Goal: Task Accomplishment & Management: Use online tool/utility

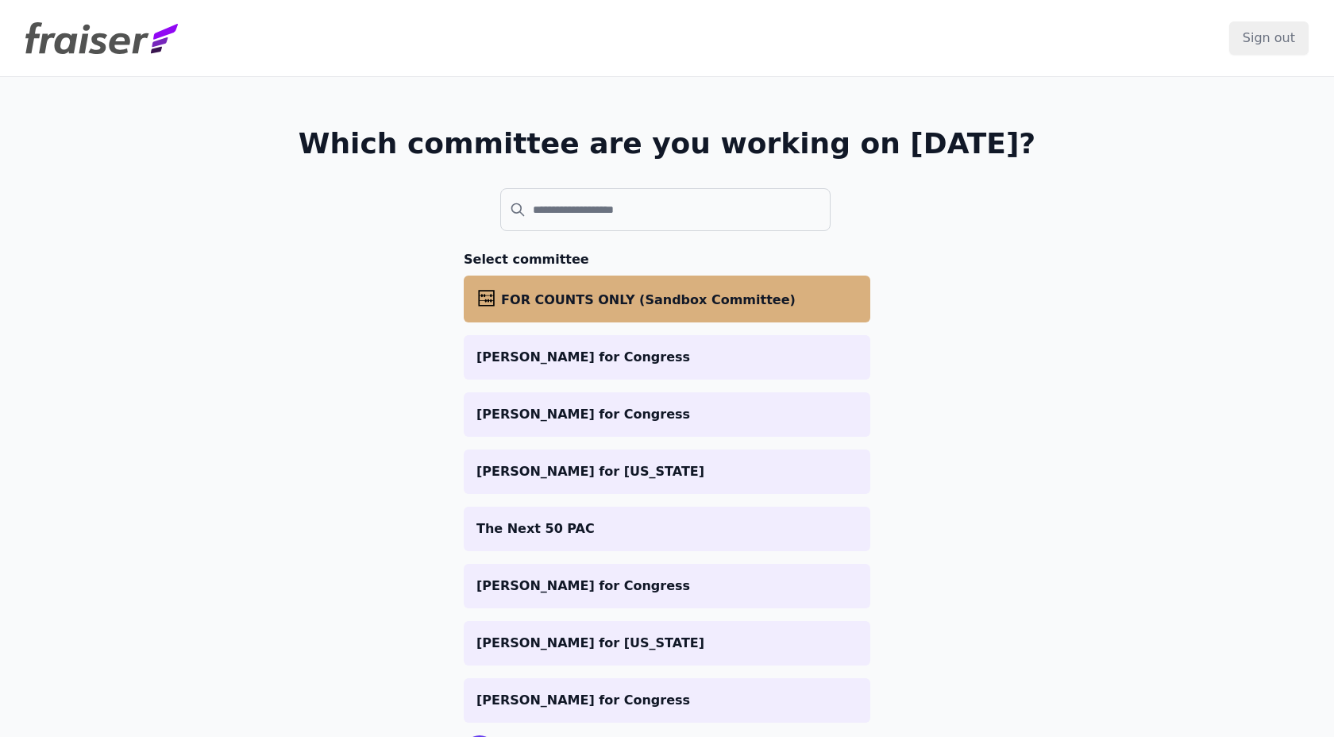
scroll to position [80, 0]
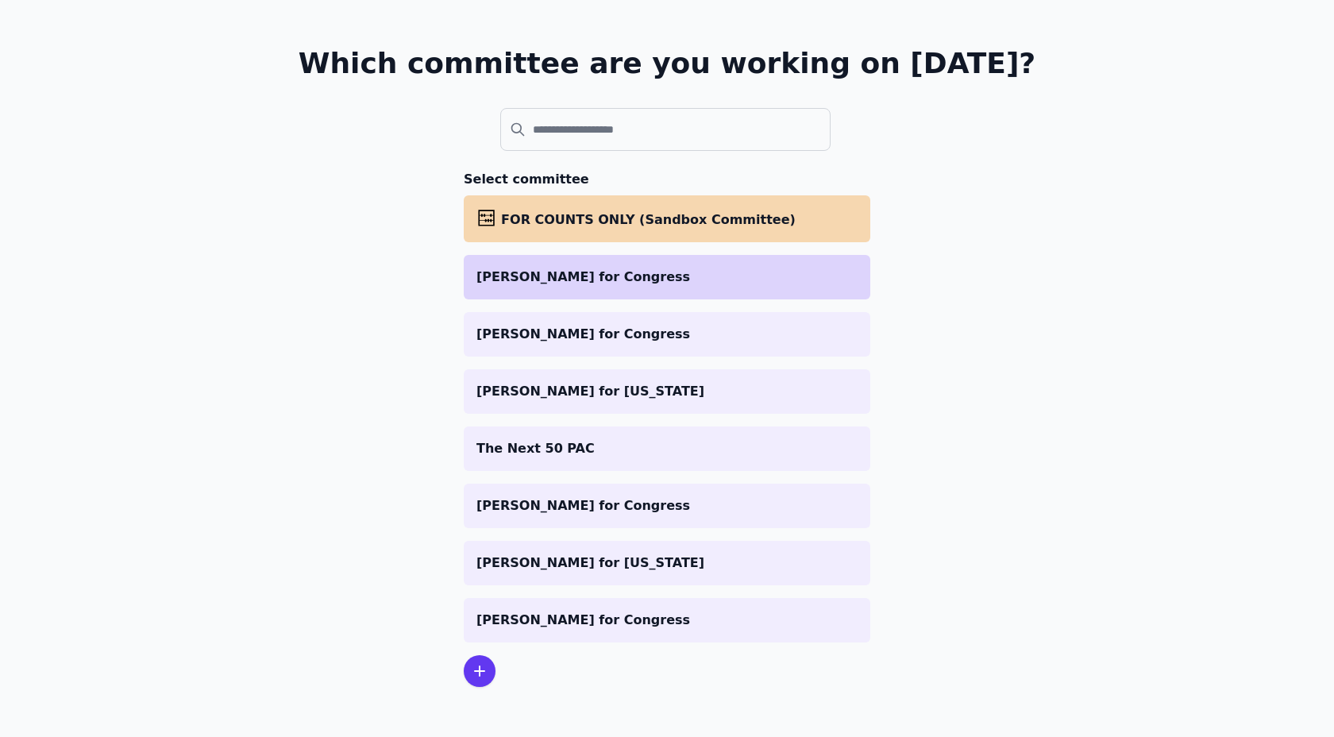
click at [584, 281] on p "[PERSON_NAME] for Congress" at bounding box center [666, 277] width 381 height 19
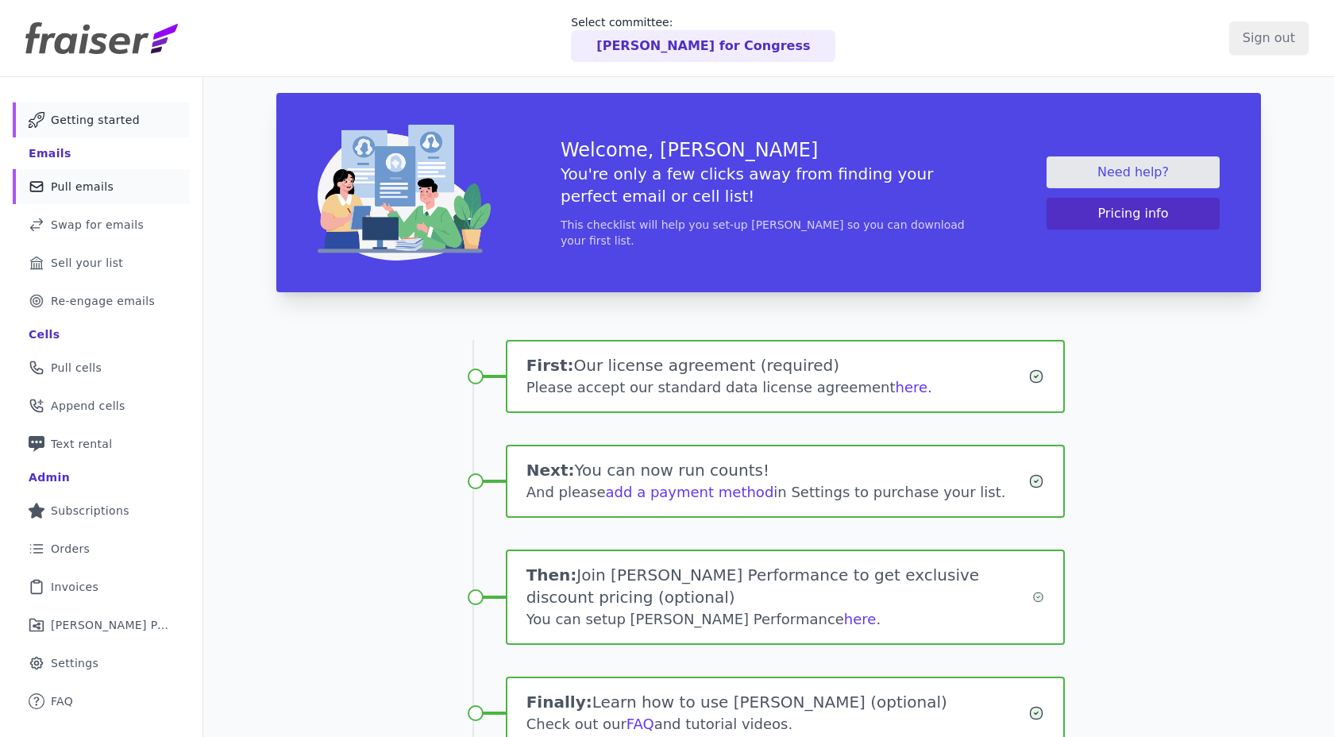
click at [54, 184] on span "Pull emails" at bounding box center [82, 187] width 63 height 16
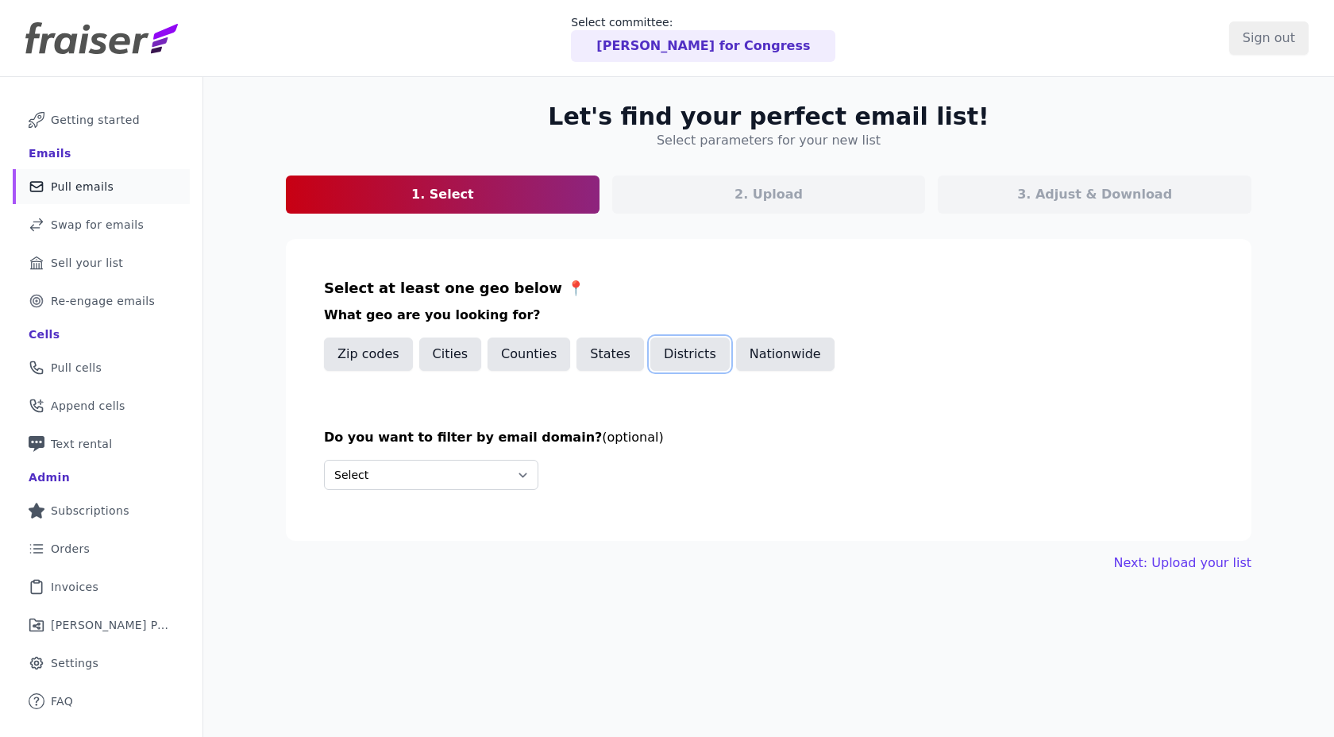
click at [650, 348] on button "Districts" at bounding box center [689, 353] width 79 height 33
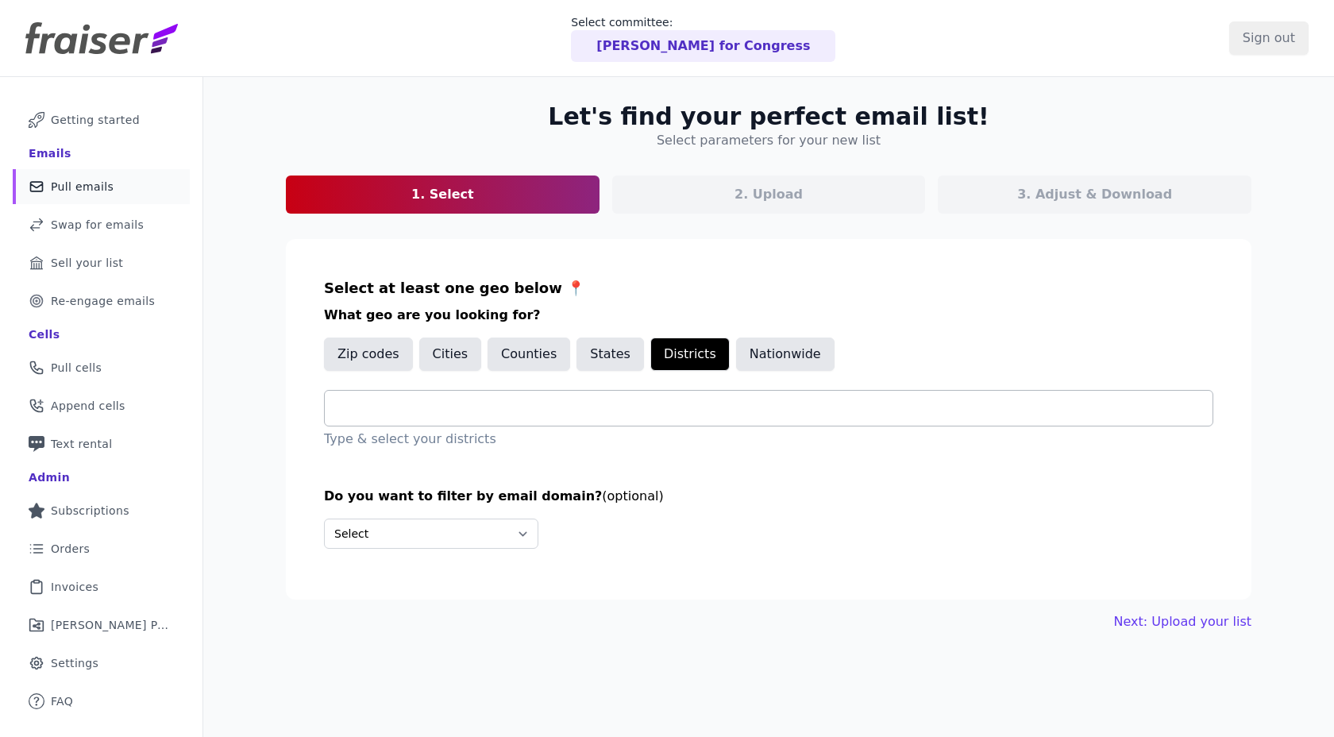
click at [604, 394] on div at bounding box center [774, 408] width 875 height 35
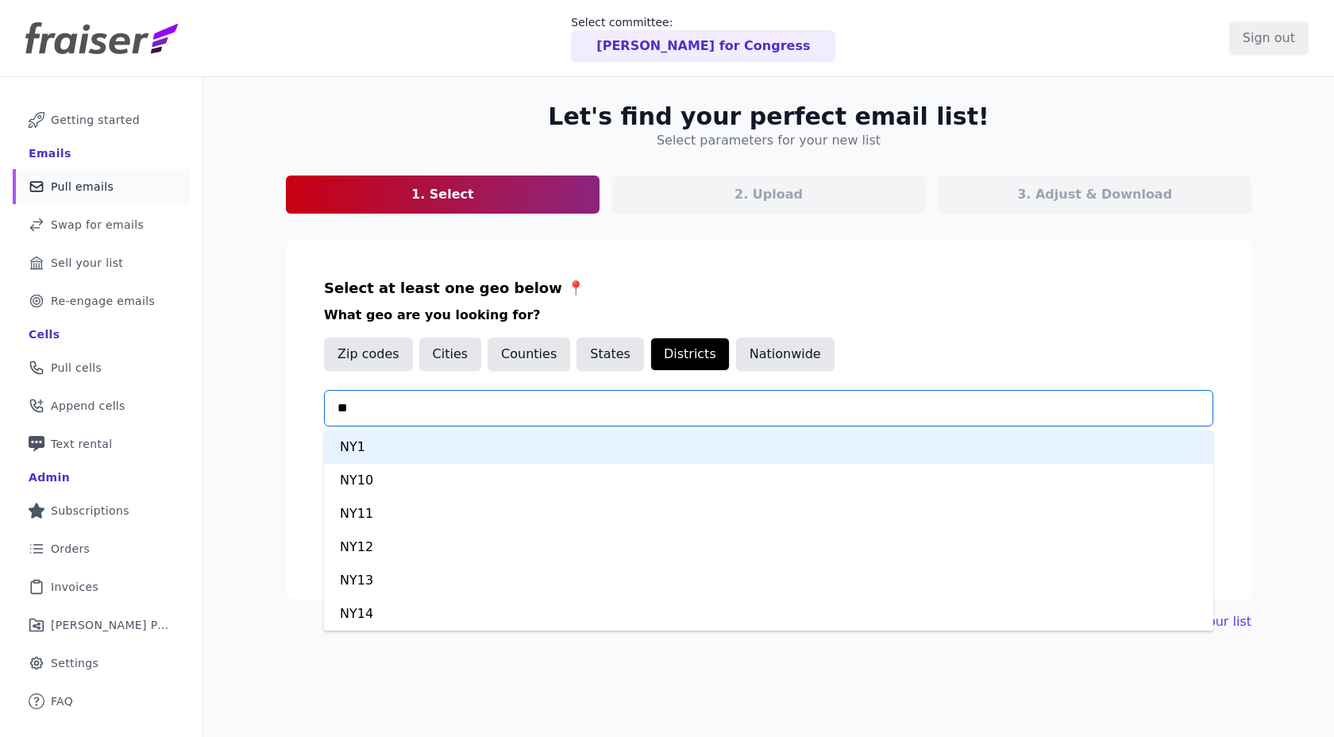
type input "***"
click at [482, 448] on div "NY2" at bounding box center [768, 446] width 889 height 33
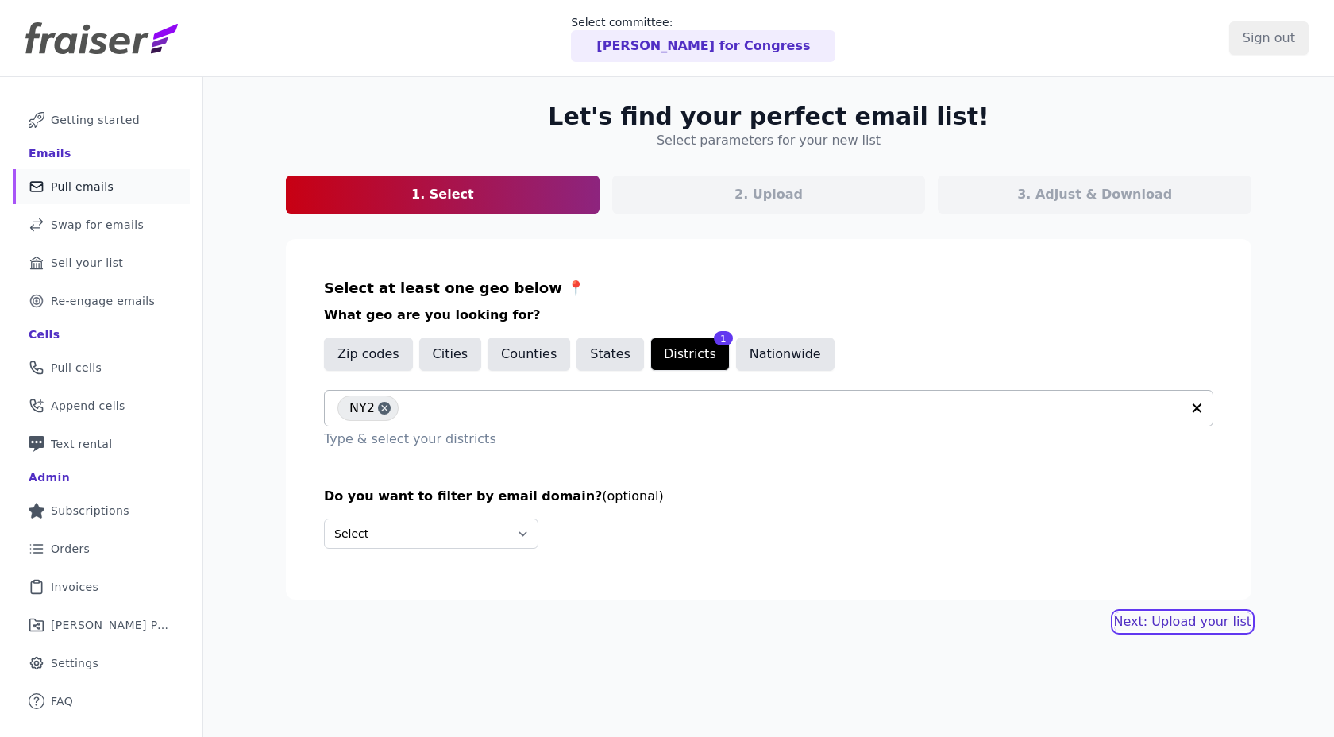
click at [1147, 622] on link "Next: Upload your list" at bounding box center [1182, 621] width 137 height 19
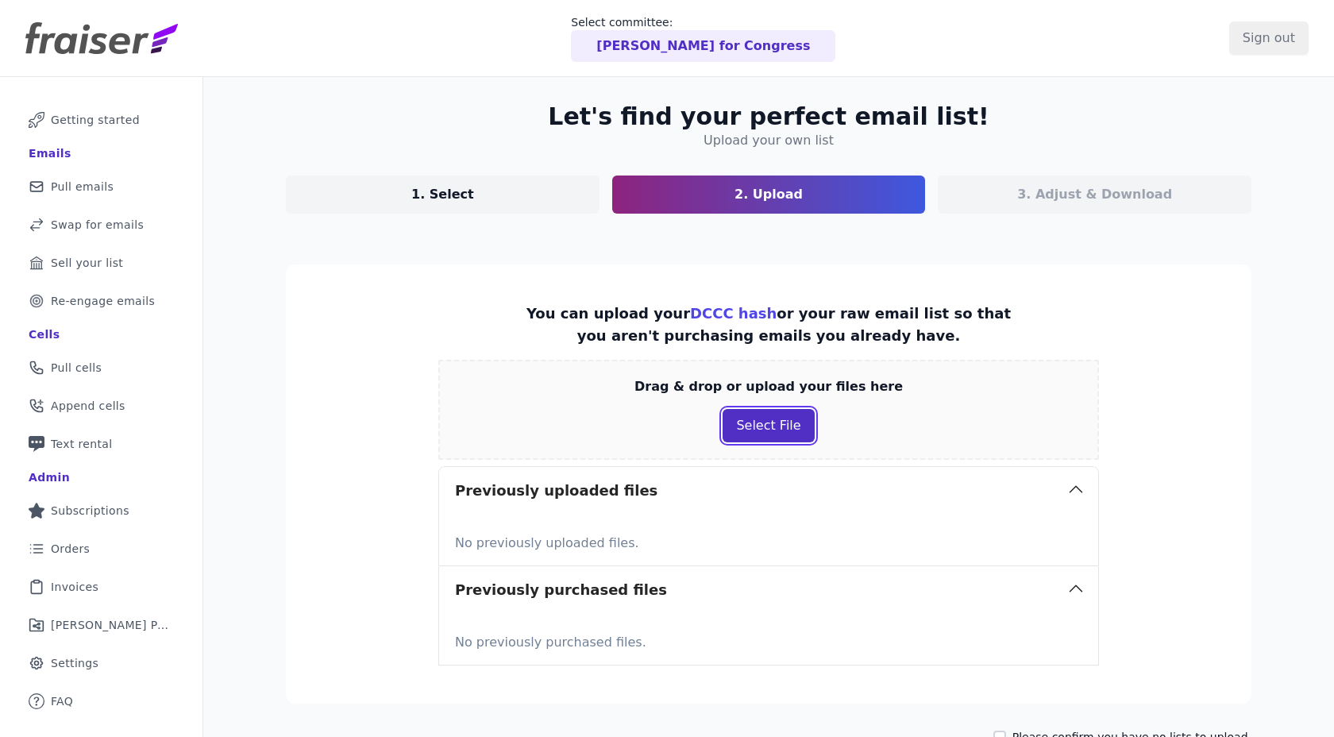
click at [738, 425] on button "Select File" at bounding box center [767, 425] width 91 height 33
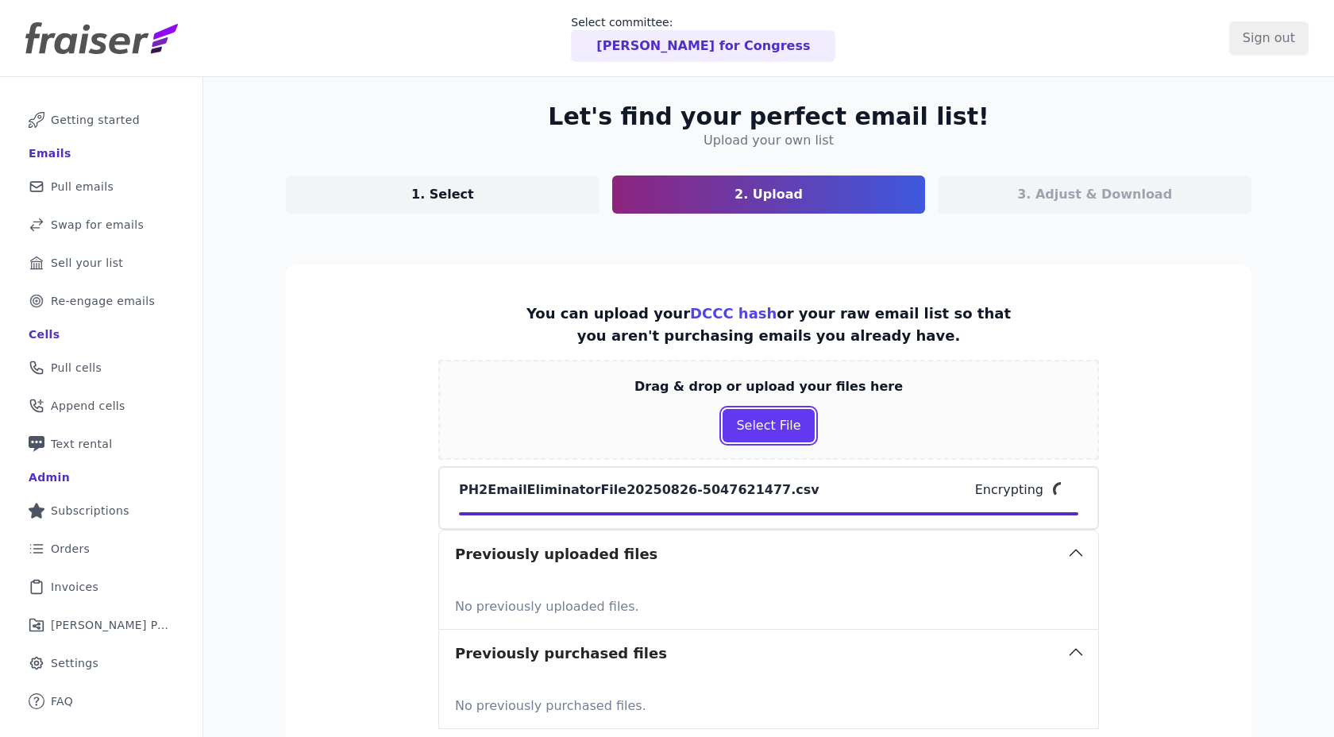
scroll to position [176, 0]
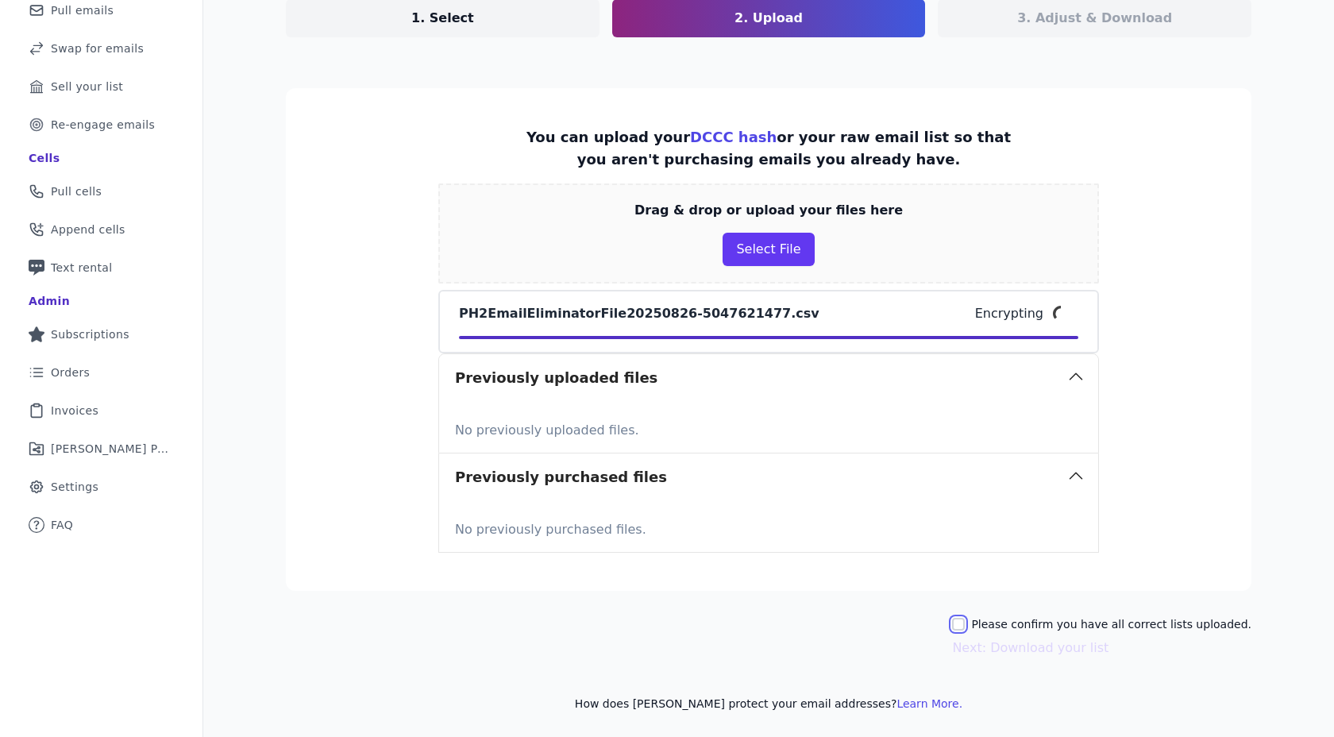
click at [965, 626] on input "Please confirm you have all correct lists uploaded." at bounding box center [958, 624] width 13 height 13
checkbox input "true"
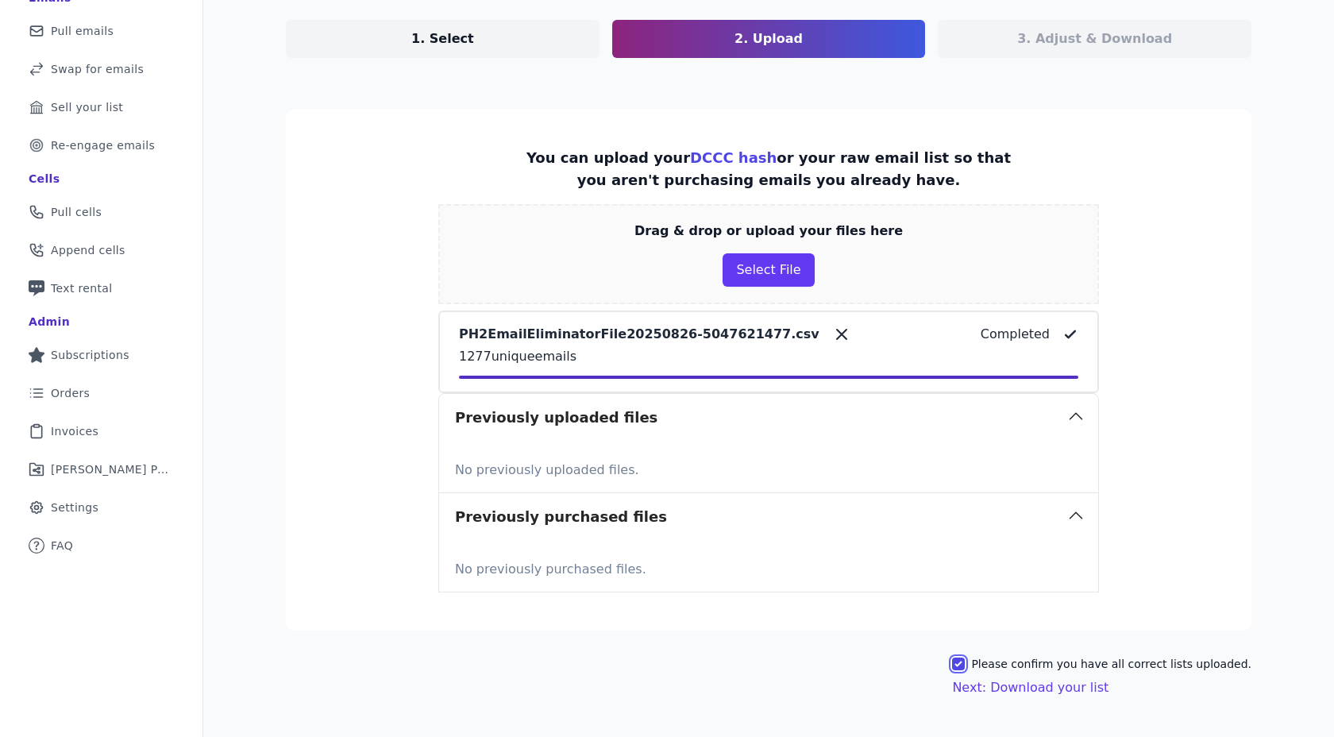
scroll to position [195, 0]
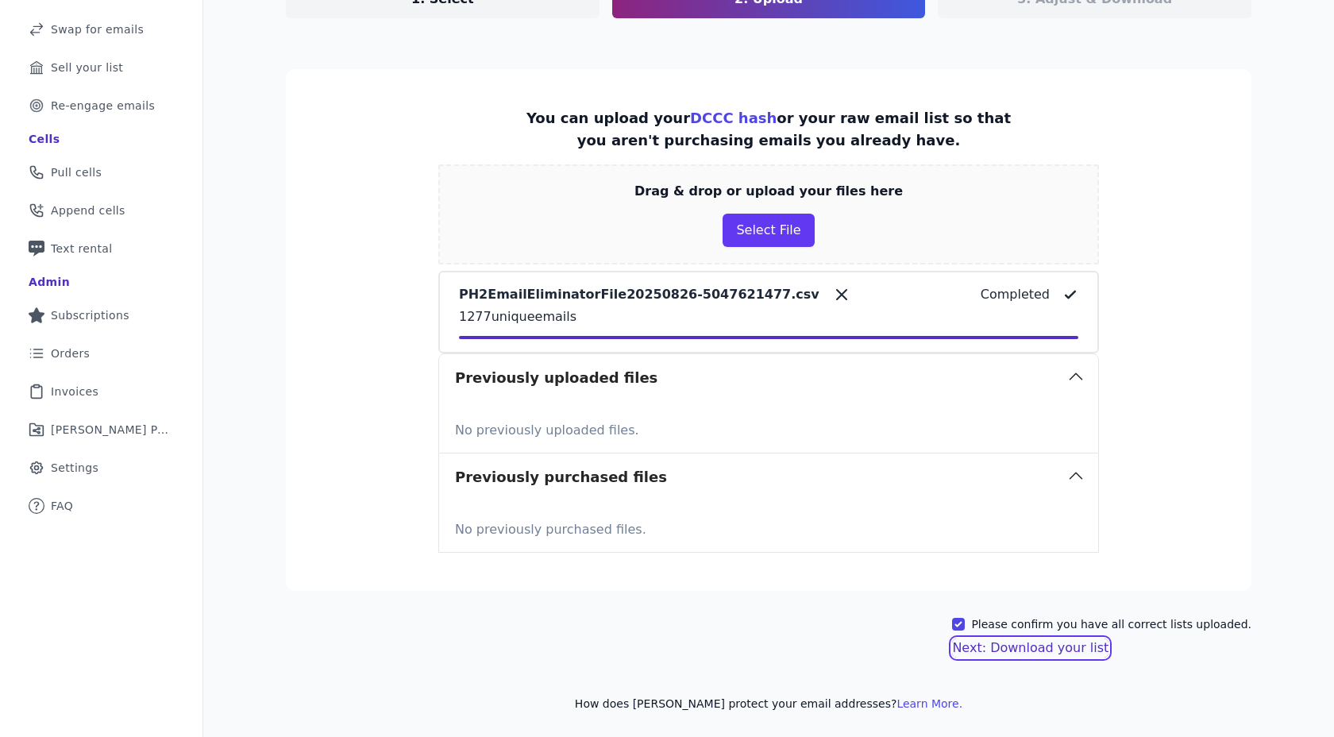
click at [980, 654] on button "Next: Download your list" at bounding box center [1030, 647] width 156 height 19
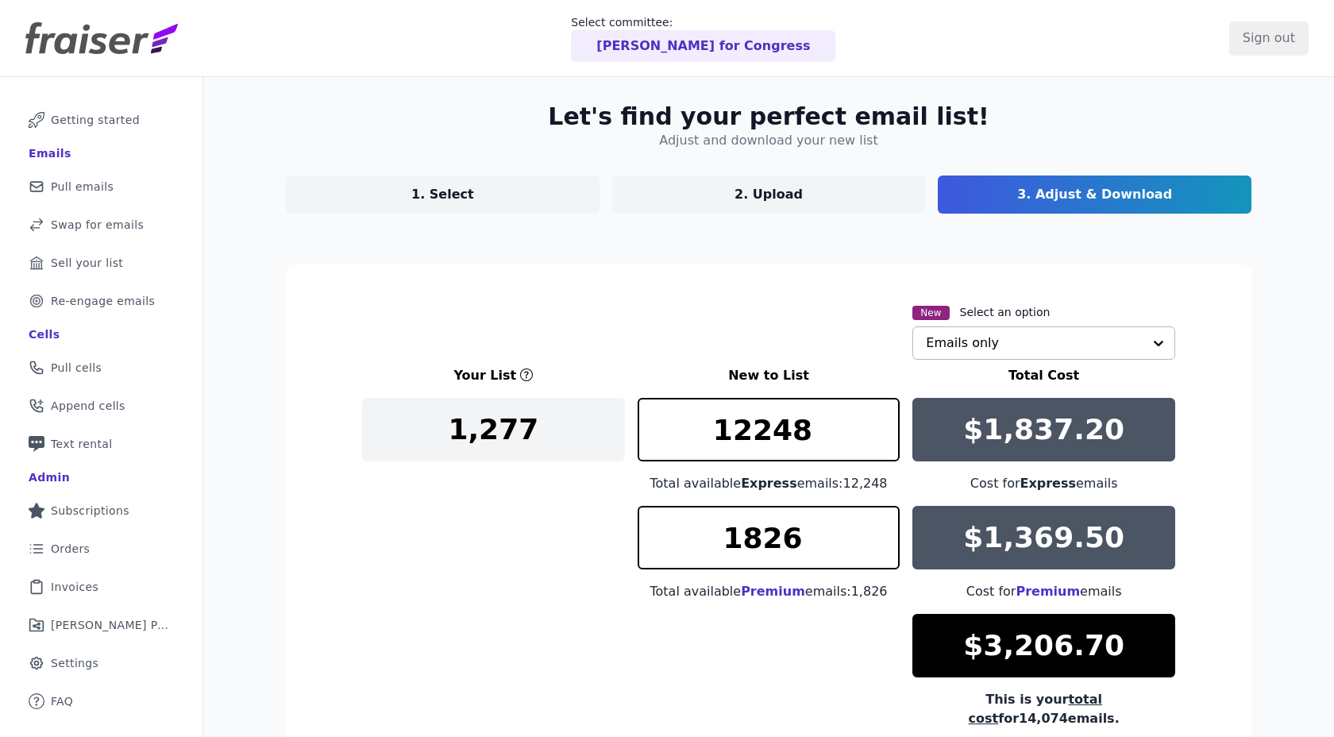
click at [985, 337] on input "text" at bounding box center [1034, 343] width 217 height 32
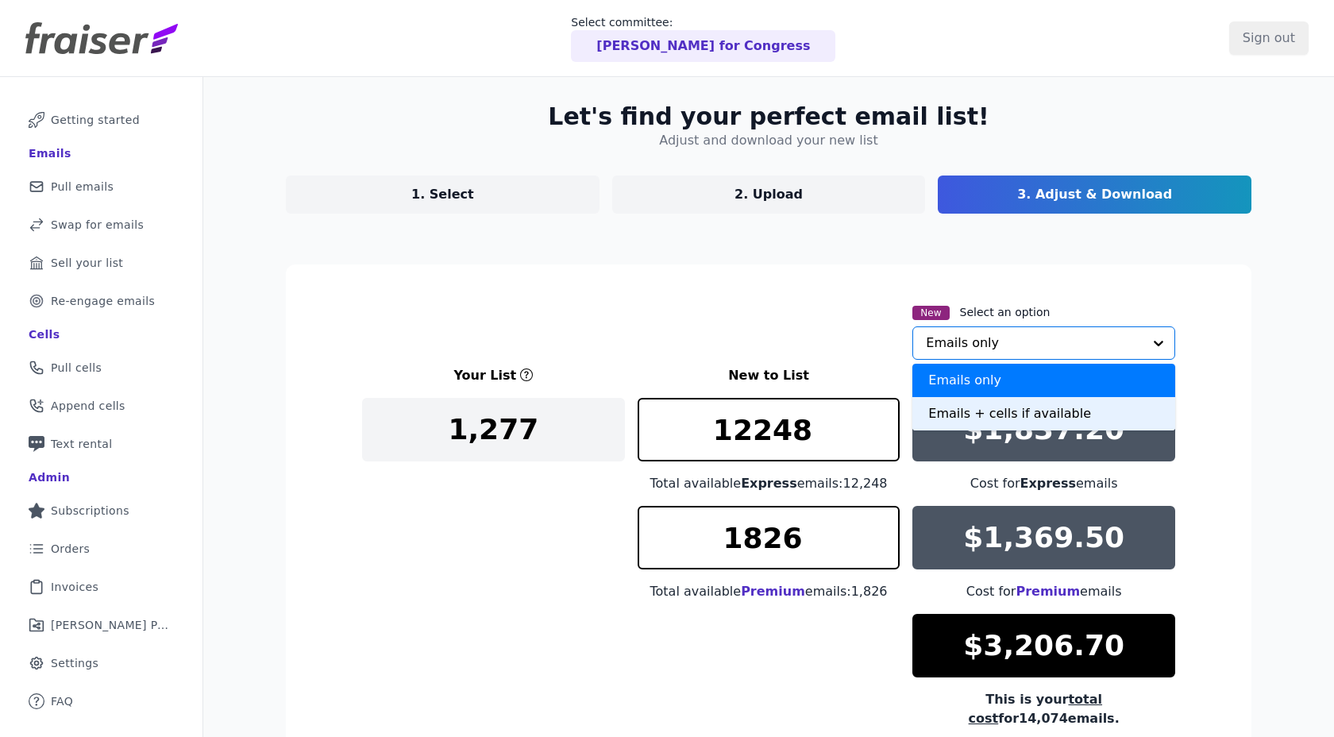
click at [943, 413] on div "Emails + cells if available" at bounding box center [1043, 413] width 263 height 33
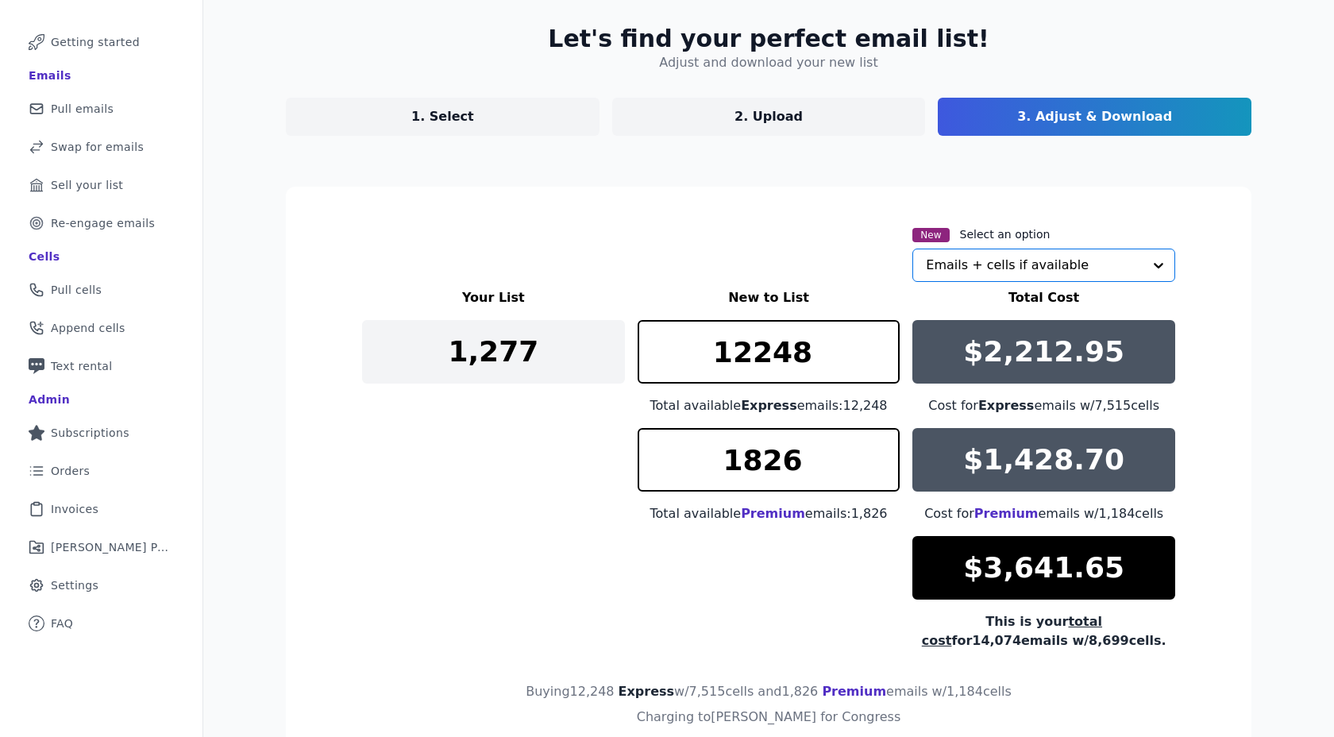
scroll to position [81, 0]
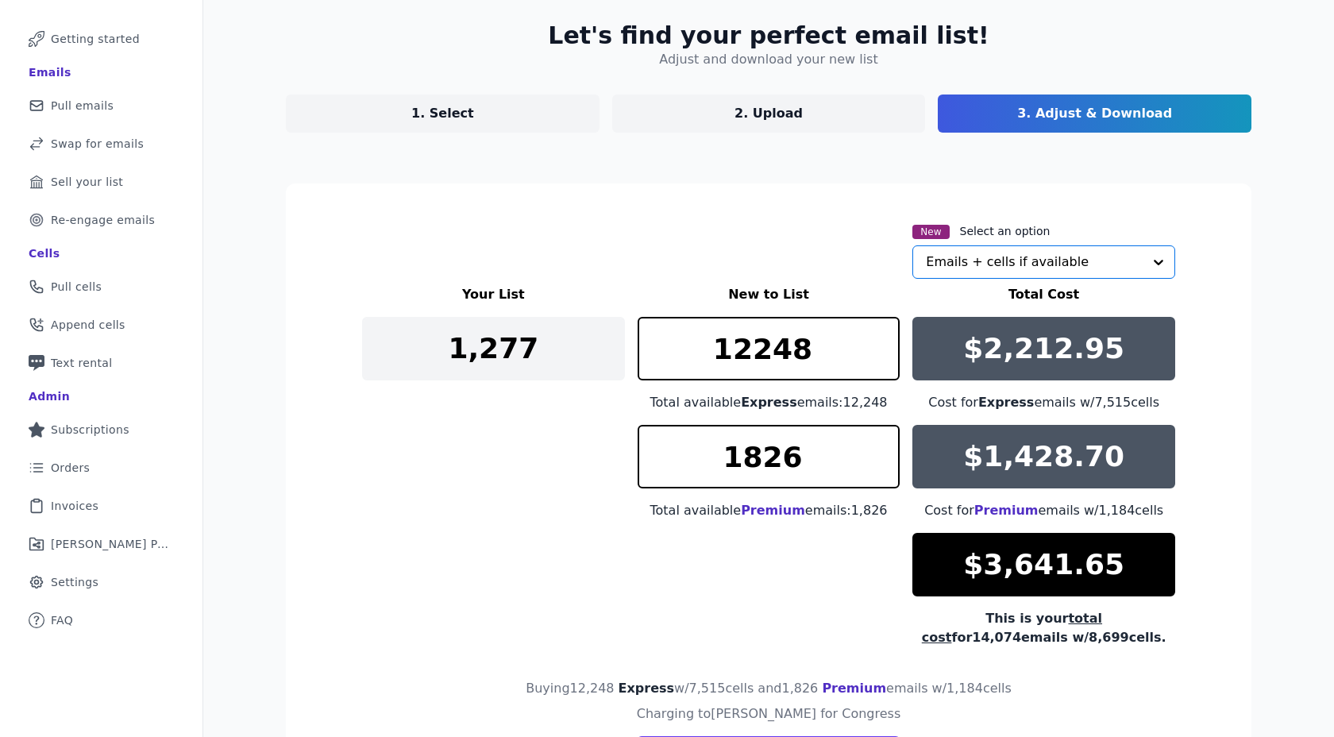
click at [507, 228] on div "New Select an option Option Emails + cells if available, selected. Select is fo…" at bounding box center [768, 250] width 813 height 57
